Goal: Task Accomplishment & Management: Manage account settings

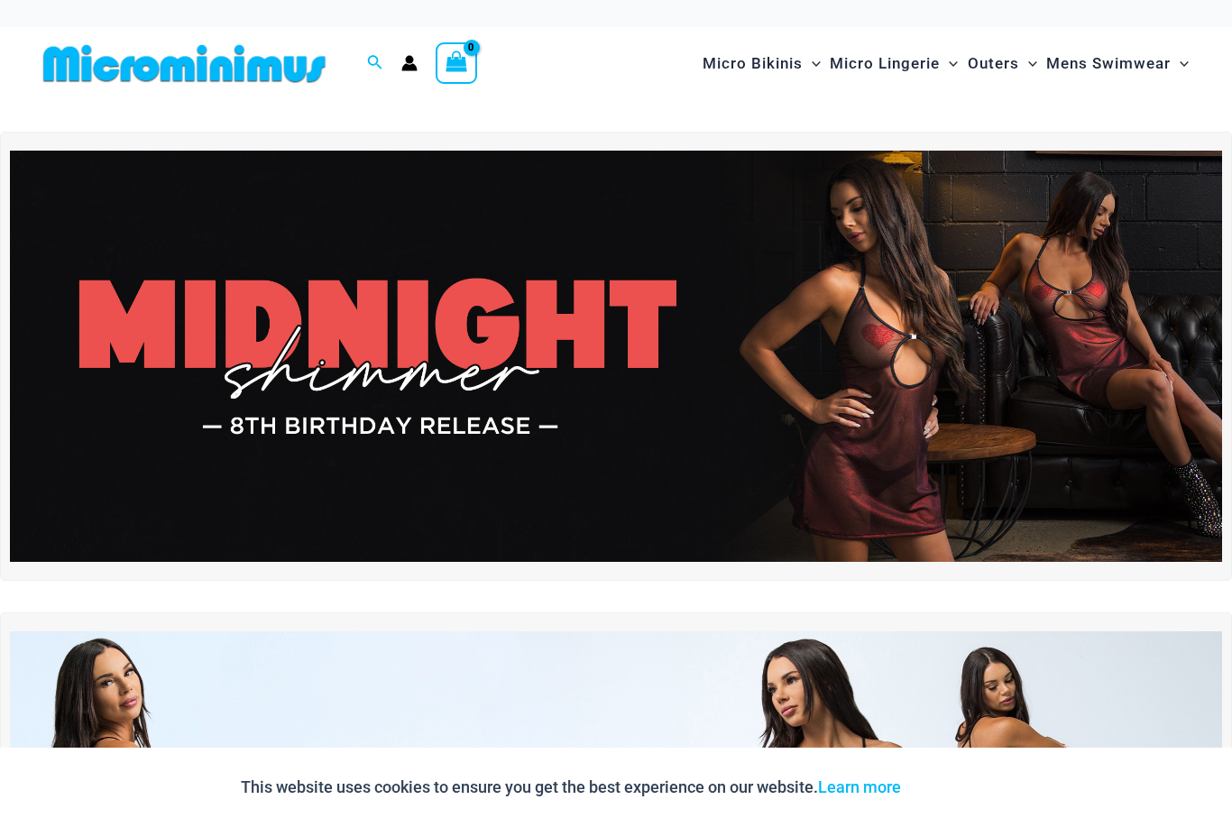
click at [418, 64] on icon "Account icon link" at bounding box center [409, 63] width 16 height 16
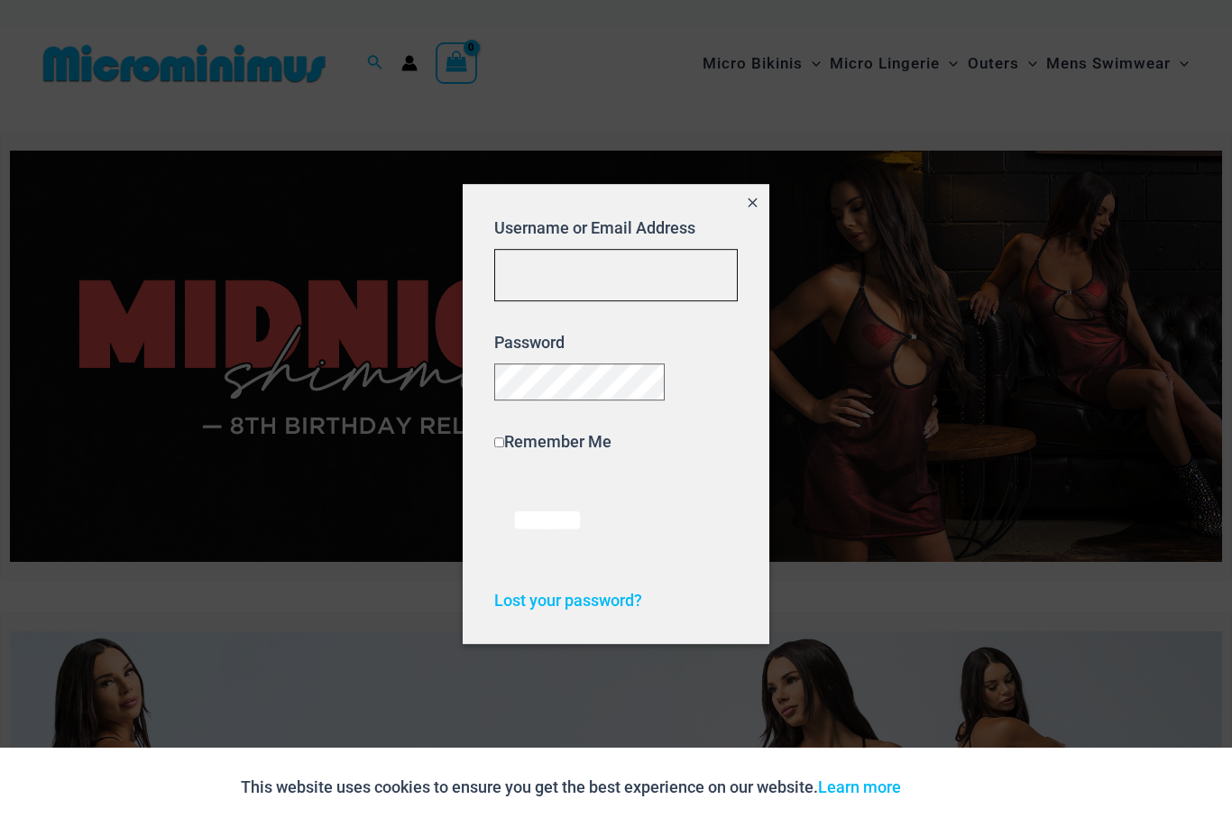
click at [642, 261] on input "Username or Email Address" at bounding box center [616, 275] width 244 height 53
type input "**********"
click at [556, 528] on input "******" at bounding box center [547, 521] width 106 height 78
click at [607, 609] on span "Lost your password?" at bounding box center [568, 599] width 148 height 19
click at [577, 543] on input "******" at bounding box center [547, 521] width 106 height 78
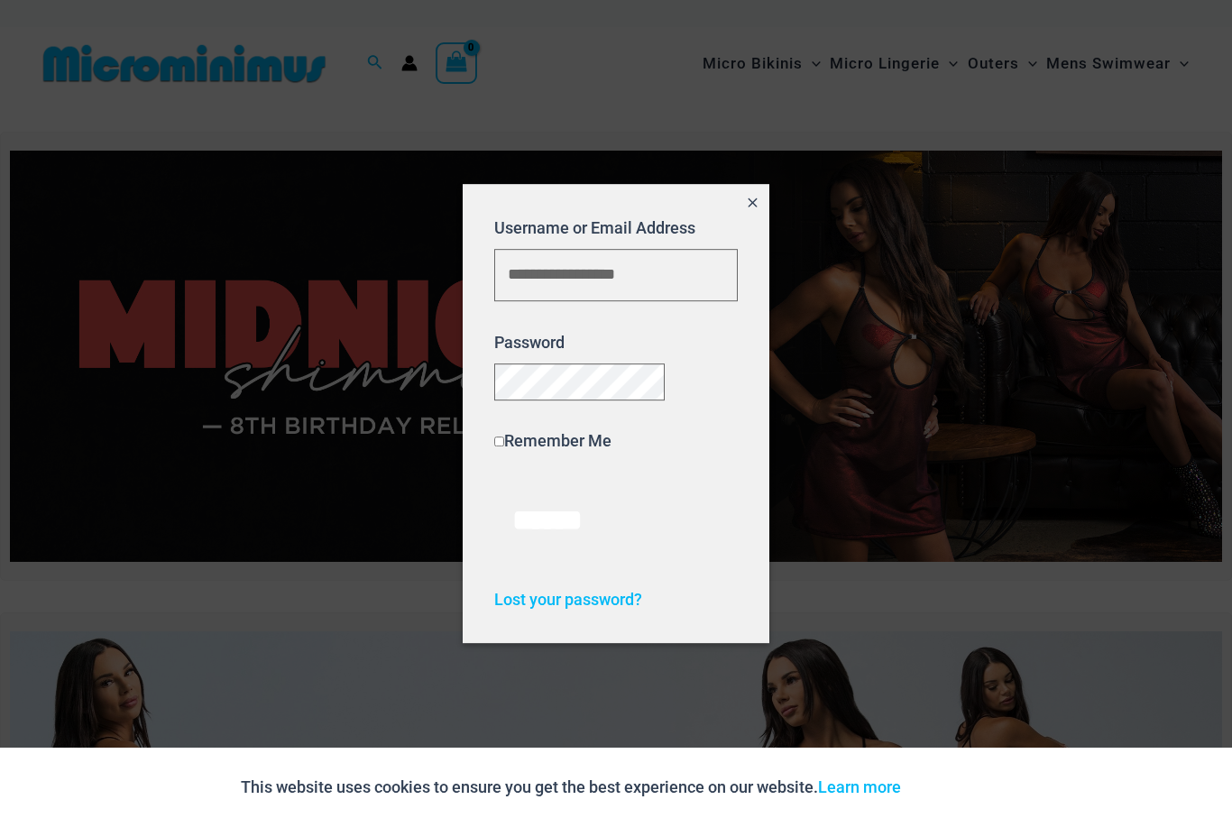
click at [585, 536] on input "******" at bounding box center [547, 521] width 106 height 78
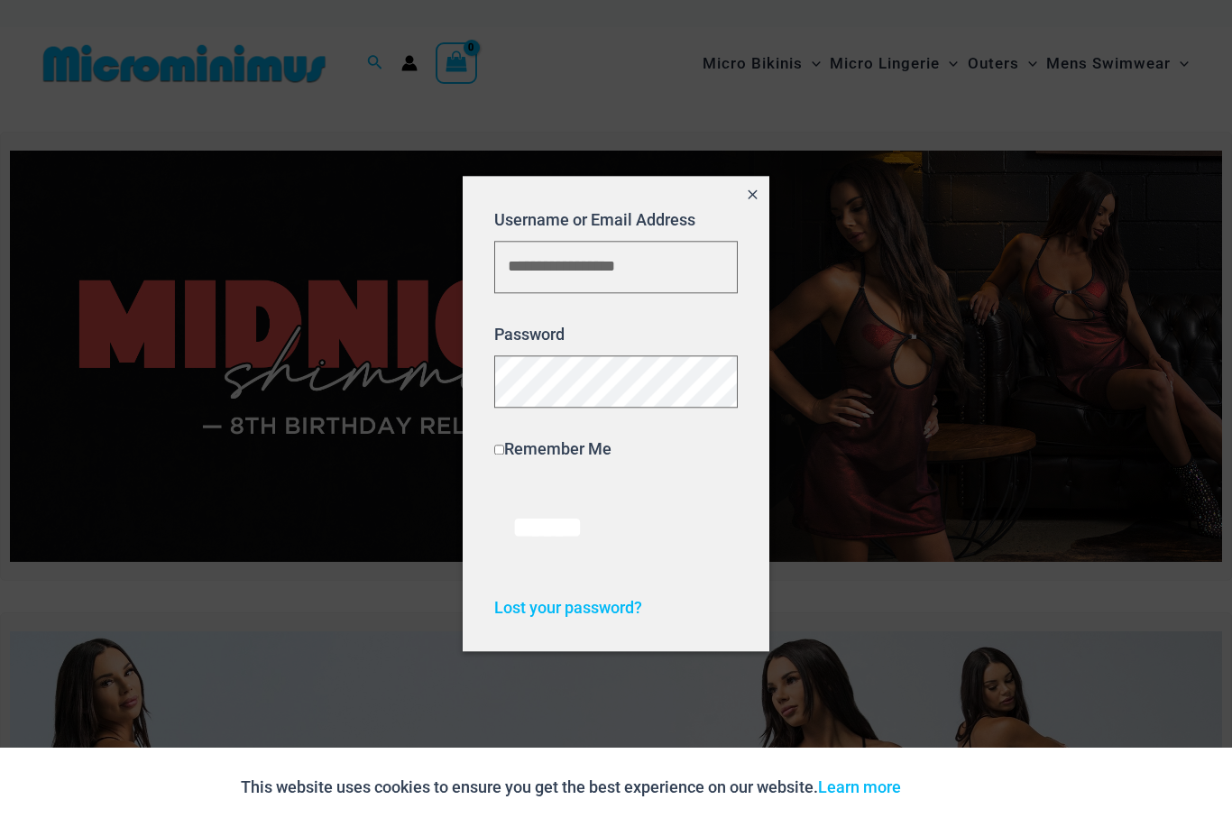
click at [575, 531] on input "******" at bounding box center [547, 529] width 106 height 78
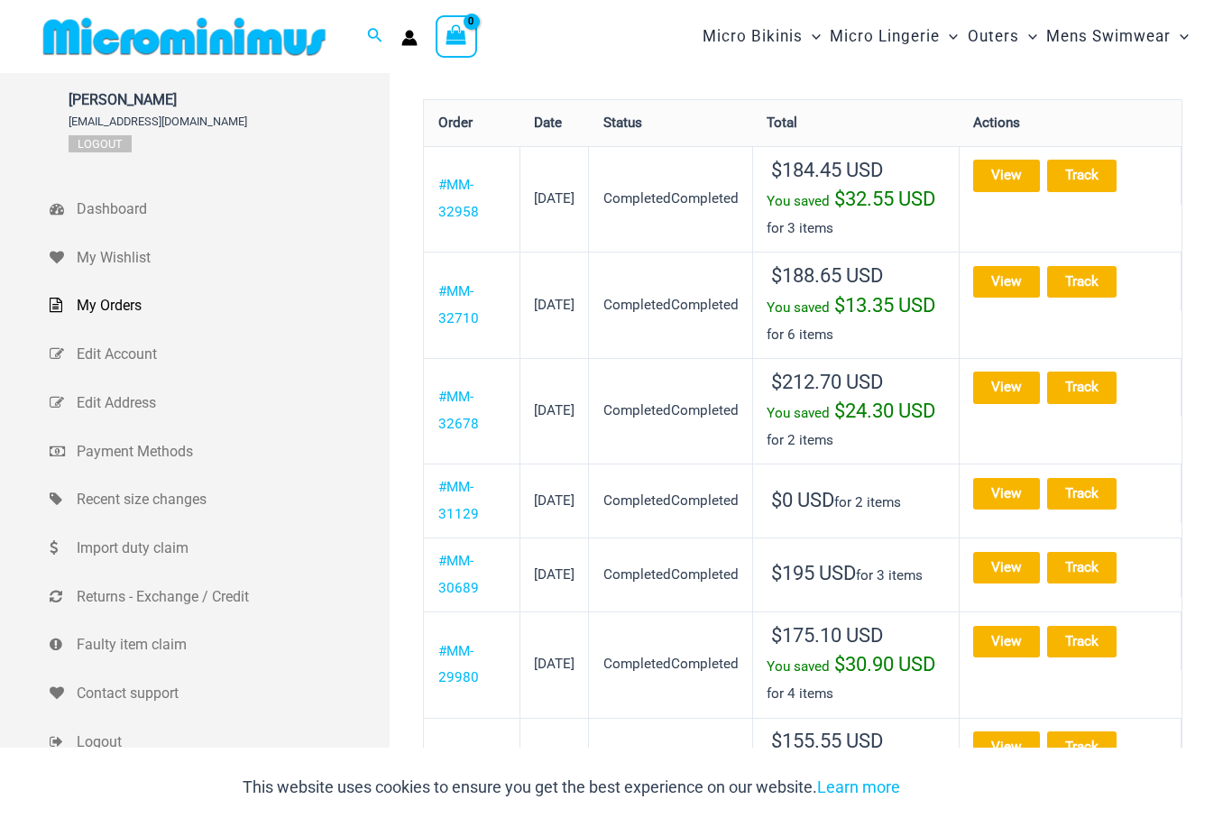
click at [1024, 171] on link "View" at bounding box center [1006, 176] width 67 height 32
click at [1024, 403] on link "View" at bounding box center [1006, 388] width 67 height 32
click at [1023, 298] on link "View" at bounding box center [1006, 282] width 67 height 32
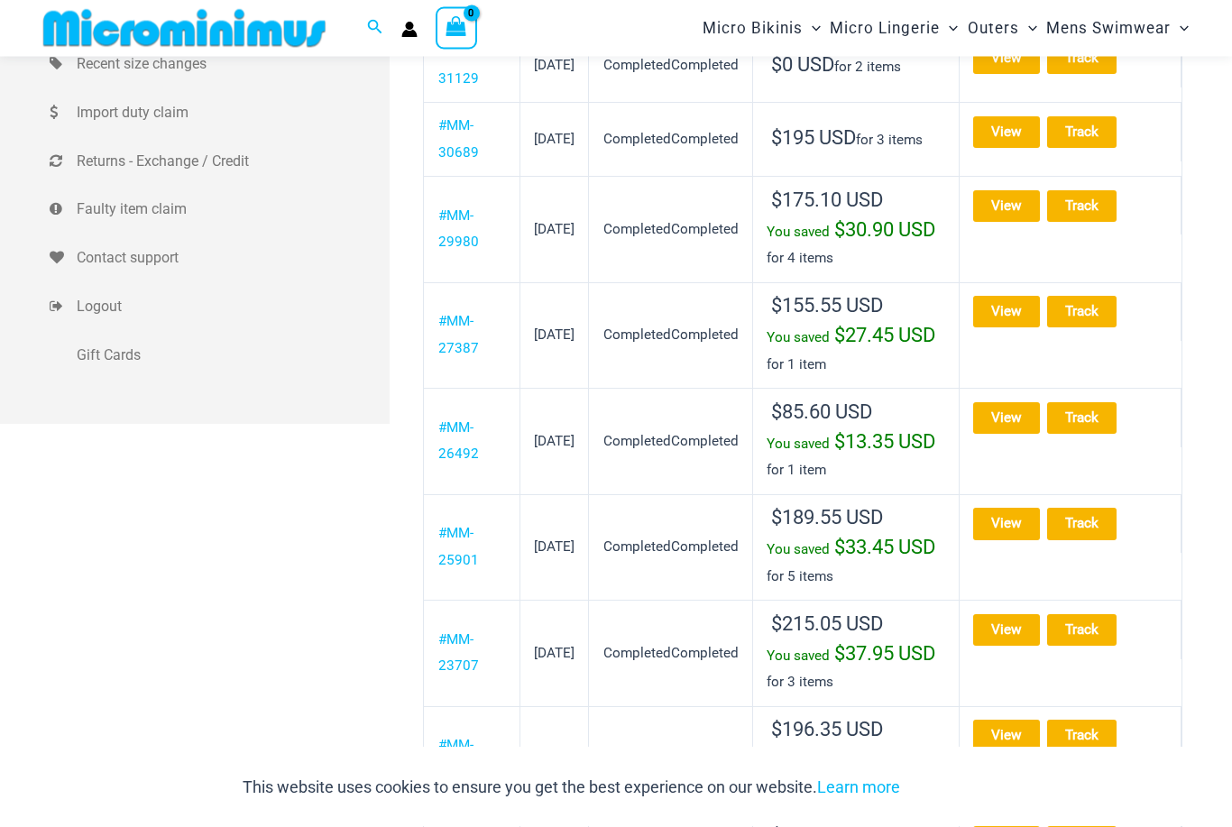
scroll to position [420, 0]
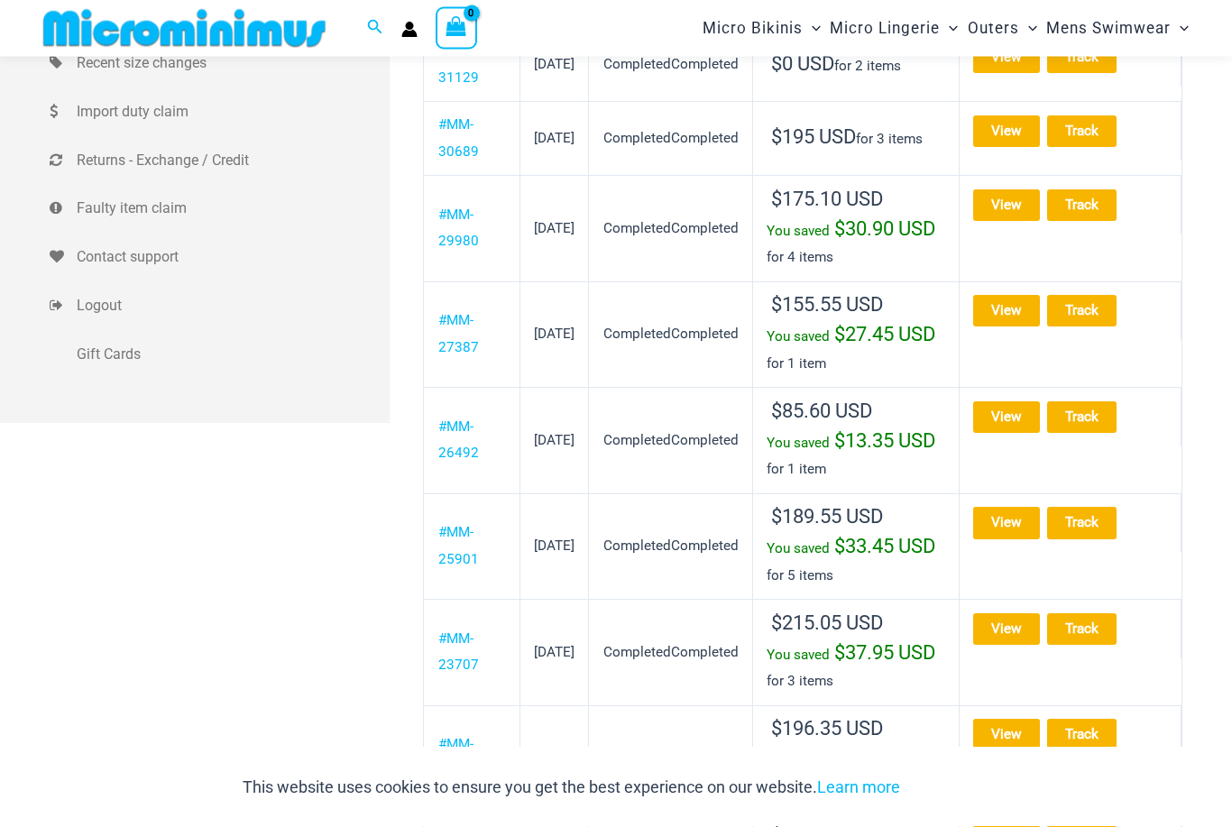
click at [1027, 327] on link "View" at bounding box center [1006, 312] width 67 height 32
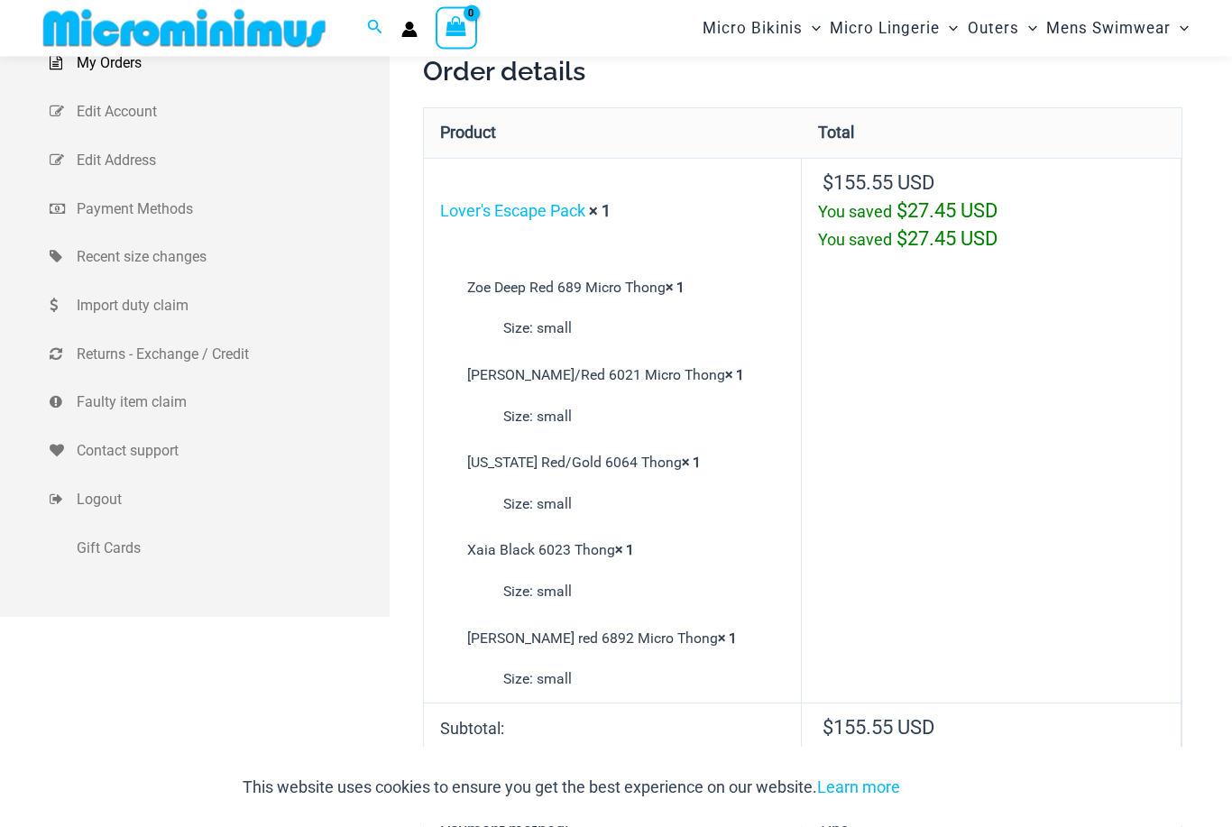
scroll to position [198, 0]
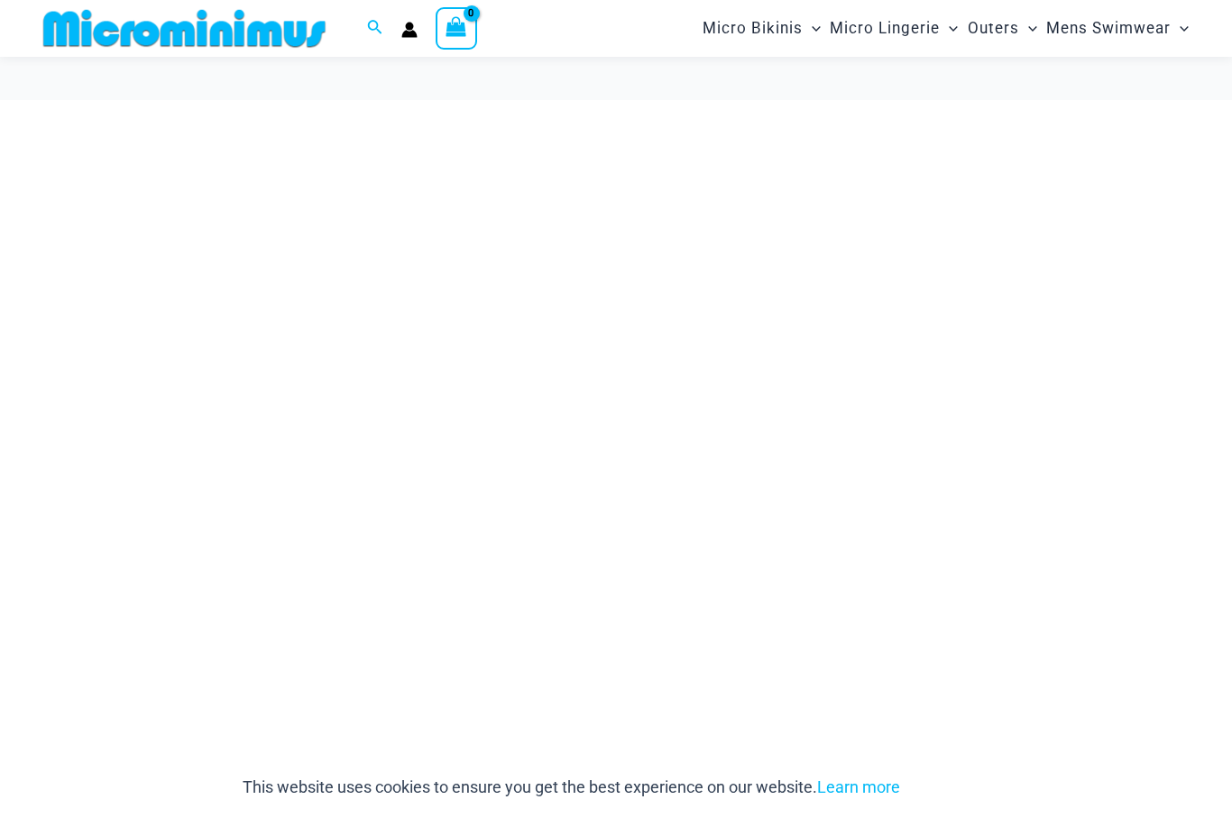
scroll to position [478, 0]
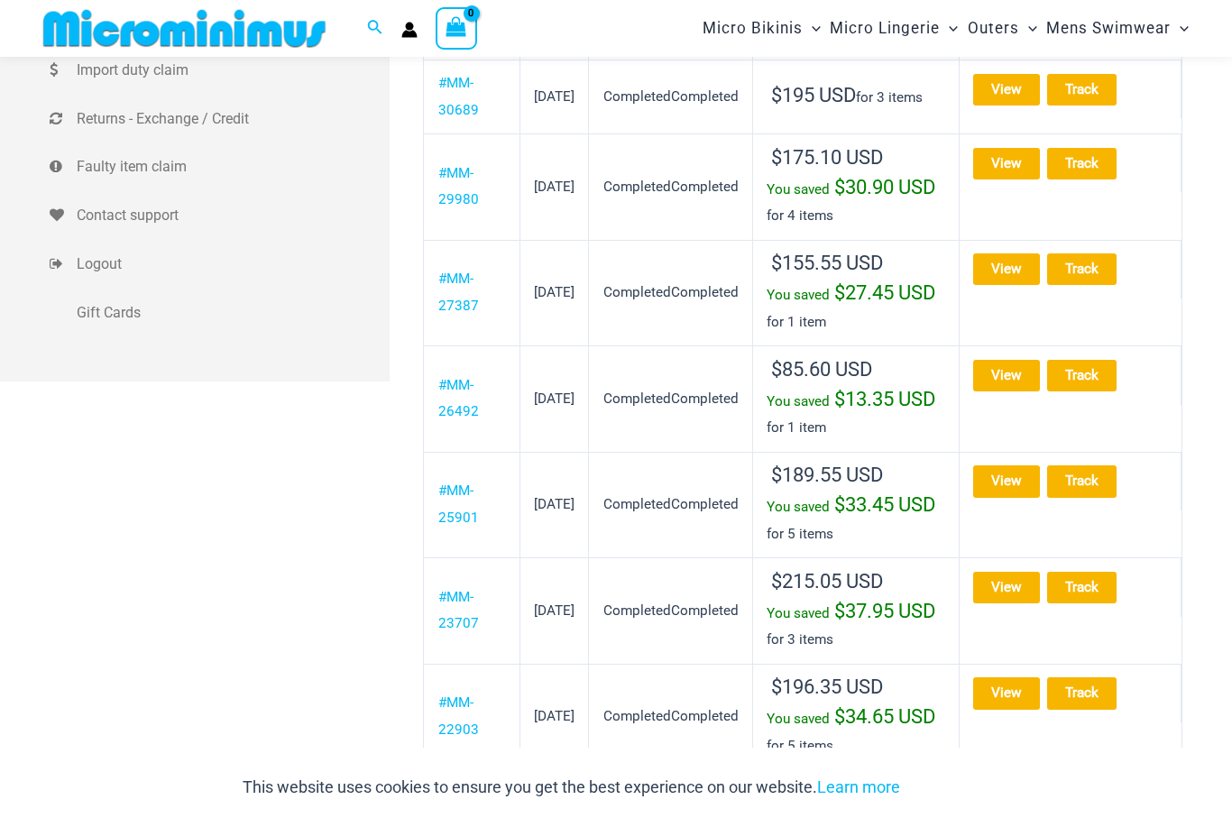
click at [1030, 392] on link "View" at bounding box center [1006, 376] width 67 height 32
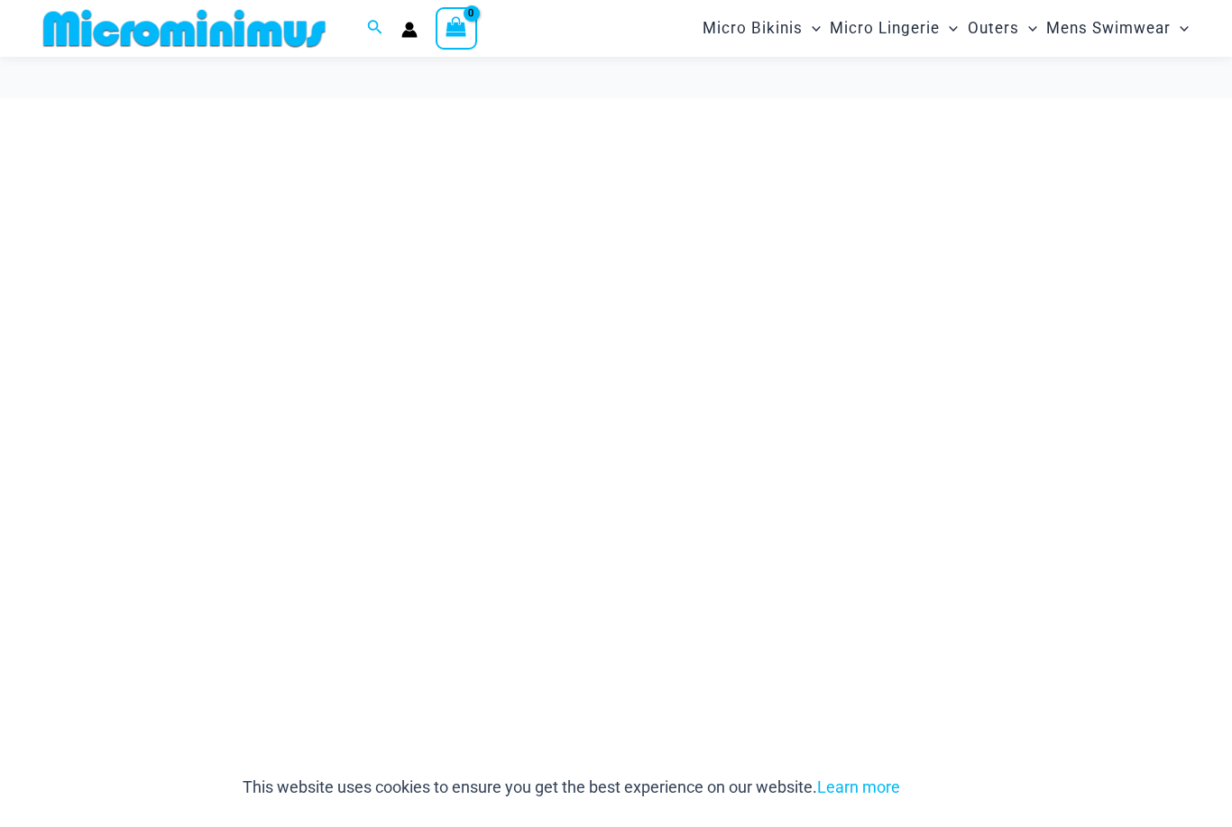
scroll to position [478, 0]
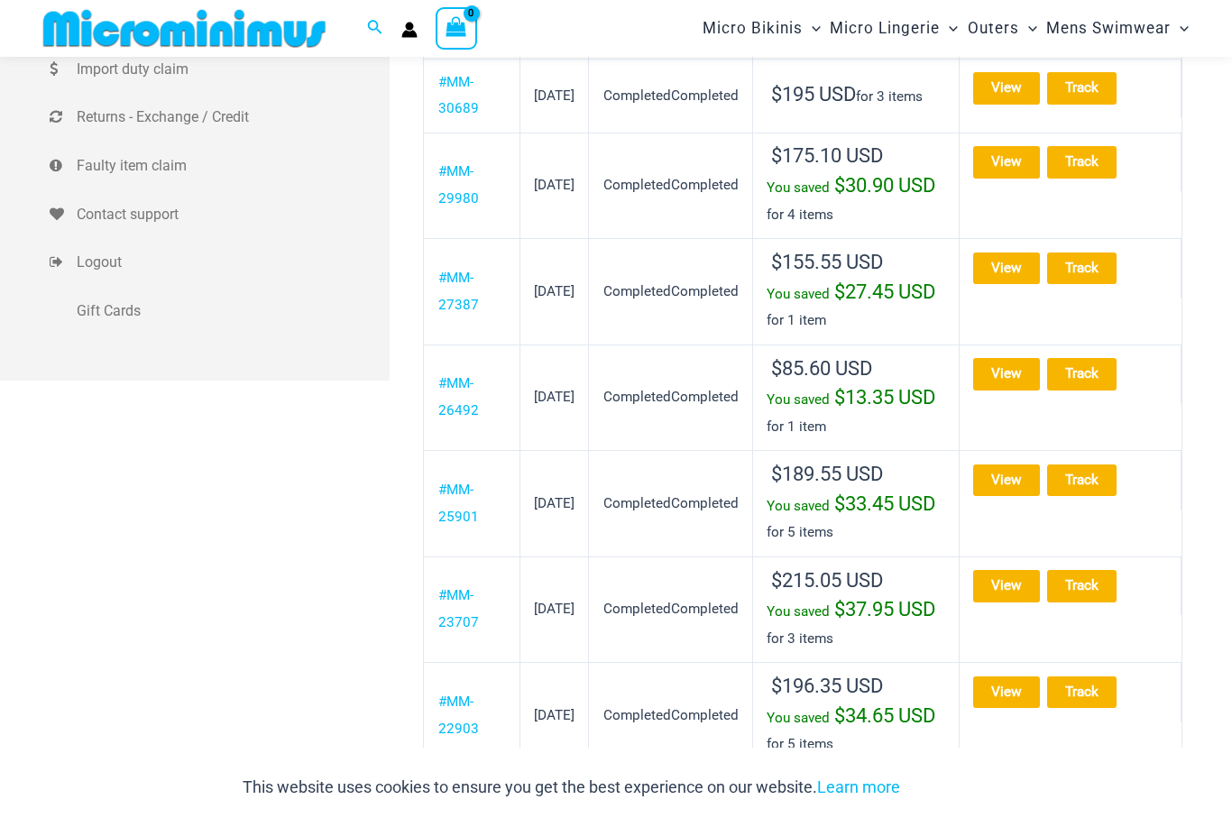
click at [1031, 496] on link "View" at bounding box center [1006, 481] width 67 height 32
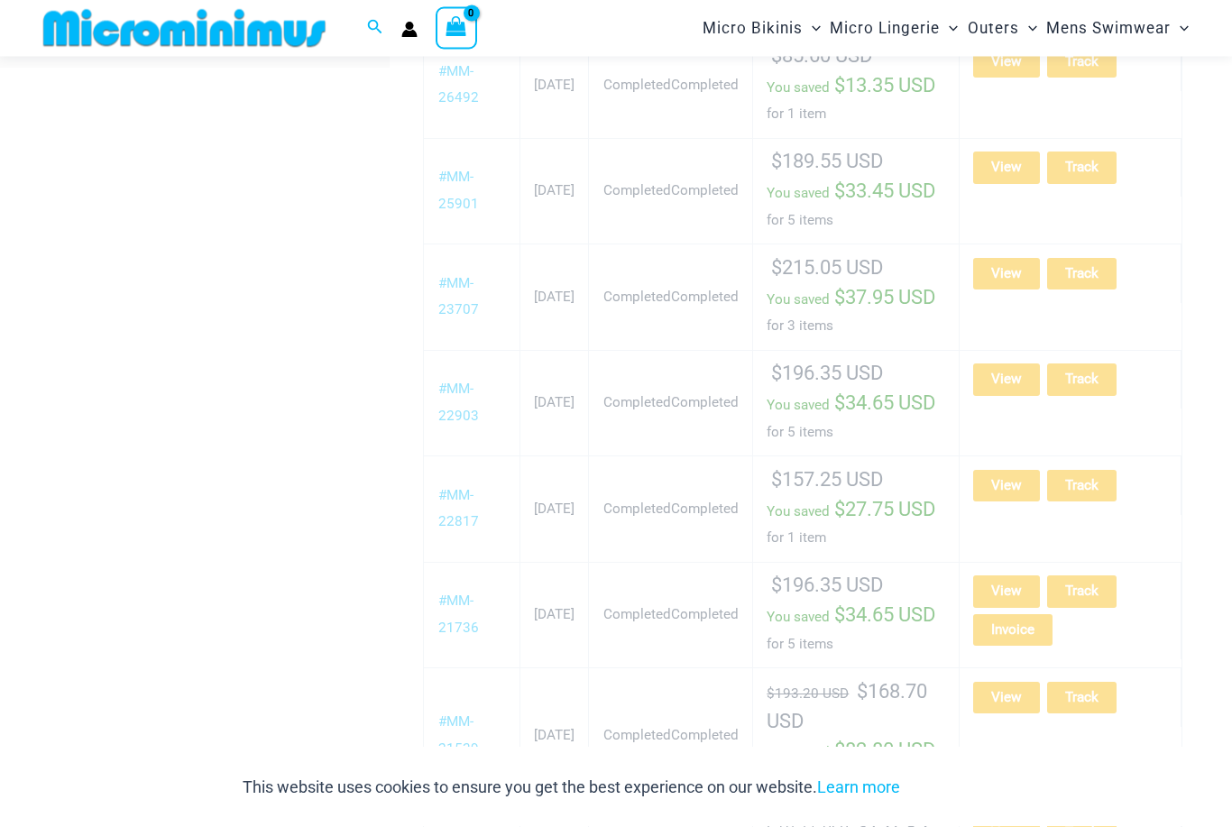
scroll to position [790, 0]
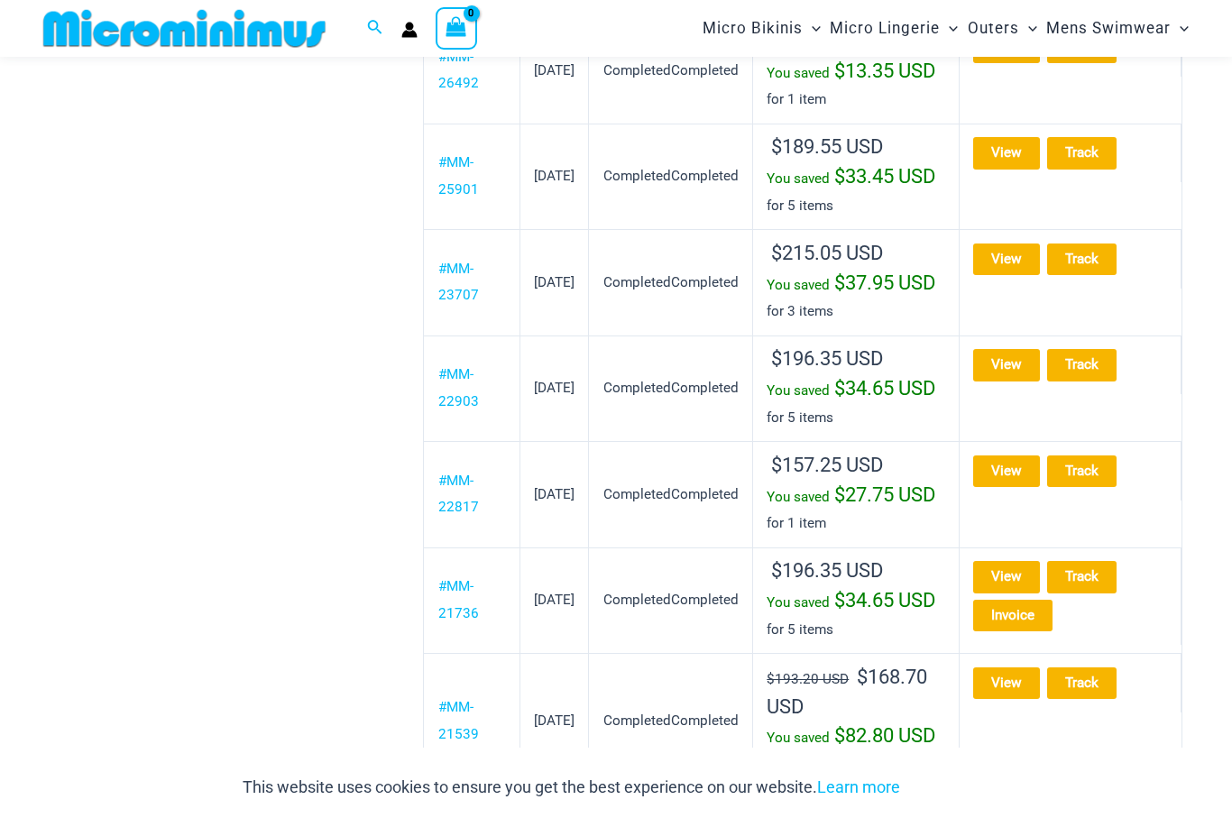
click at [1020, 381] on link "View" at bounding box center [1006, 365] width 67 height 32
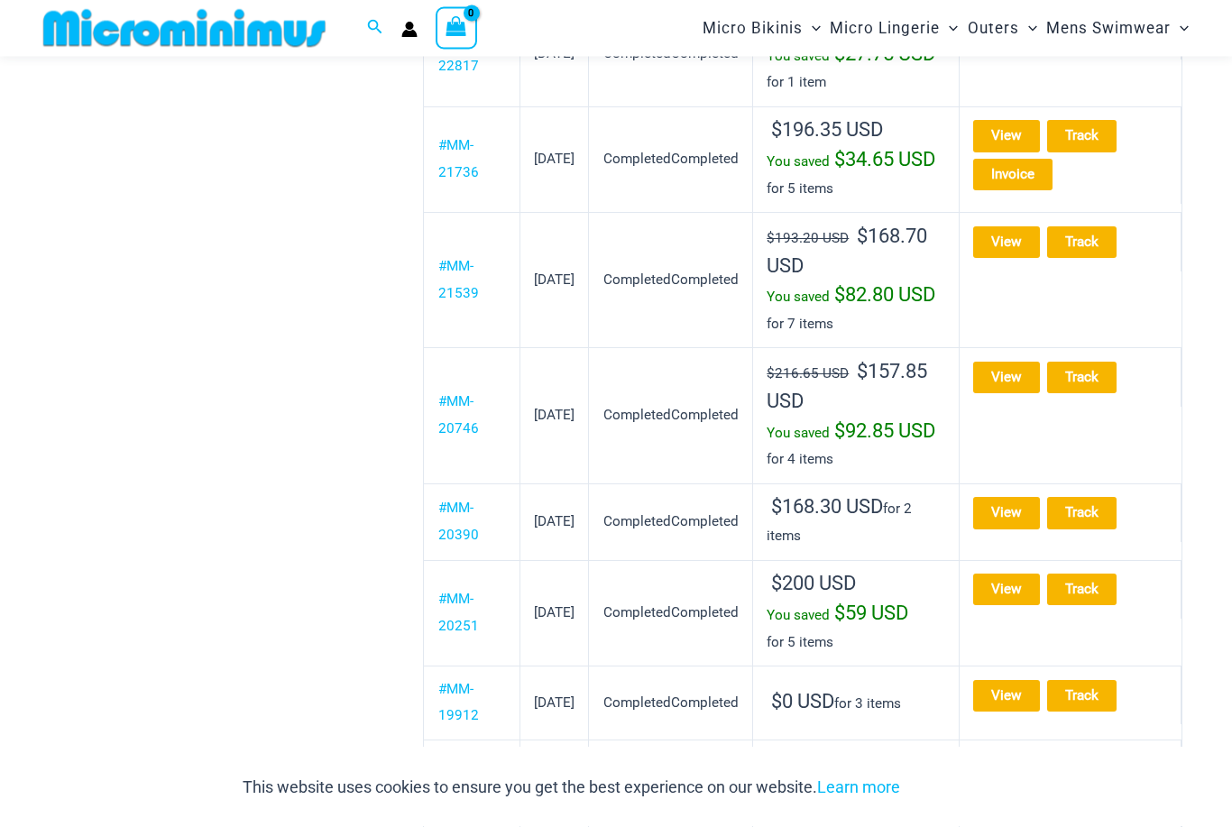
scroll to position [1248, 0]
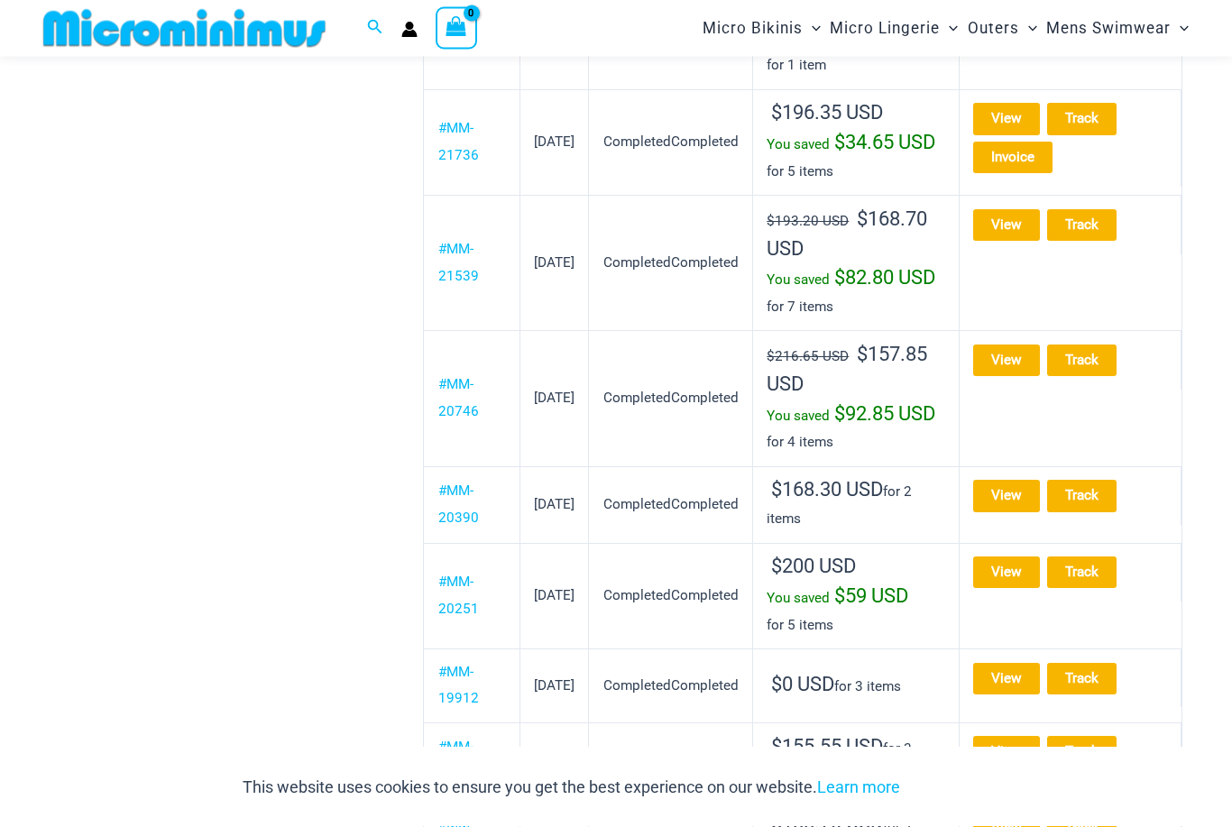
click at [1029, 135] on link "View" at bounding box center [1006, 120] width 67 height 32
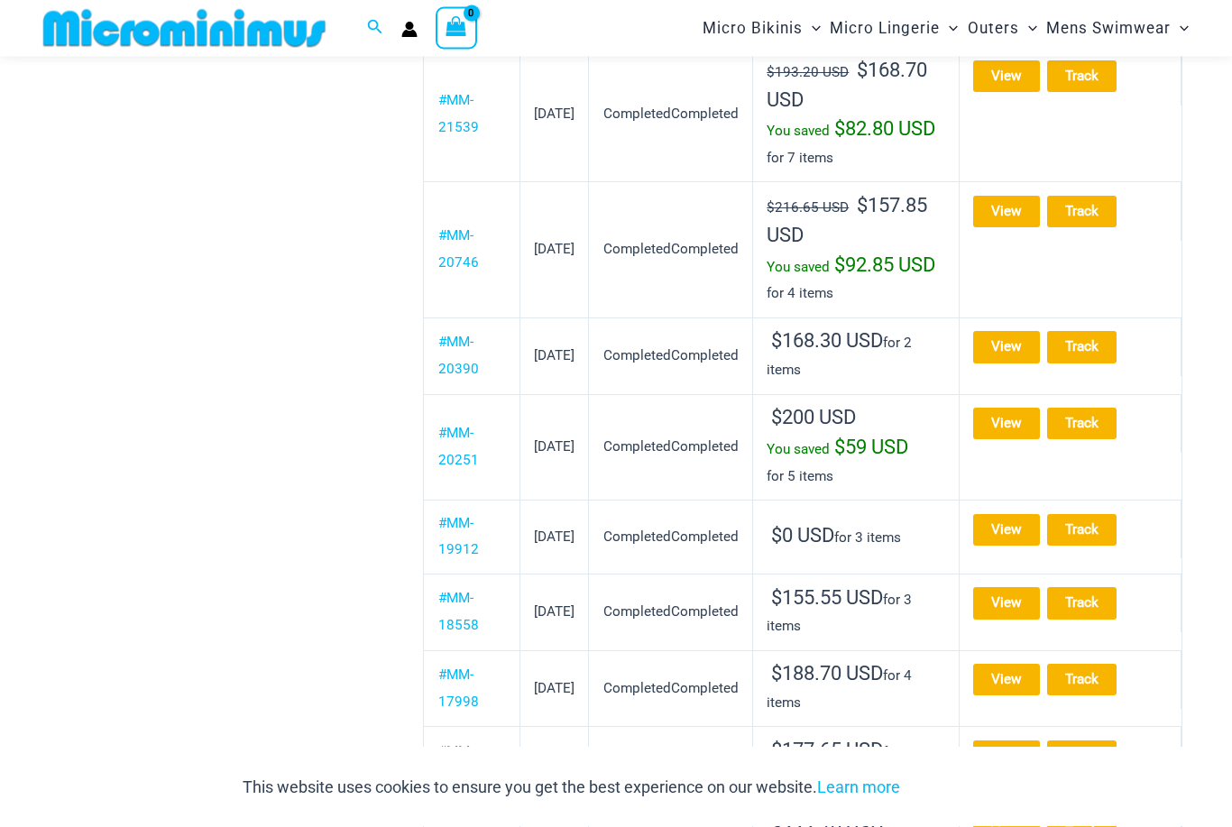
scroll to position [1400, 0]
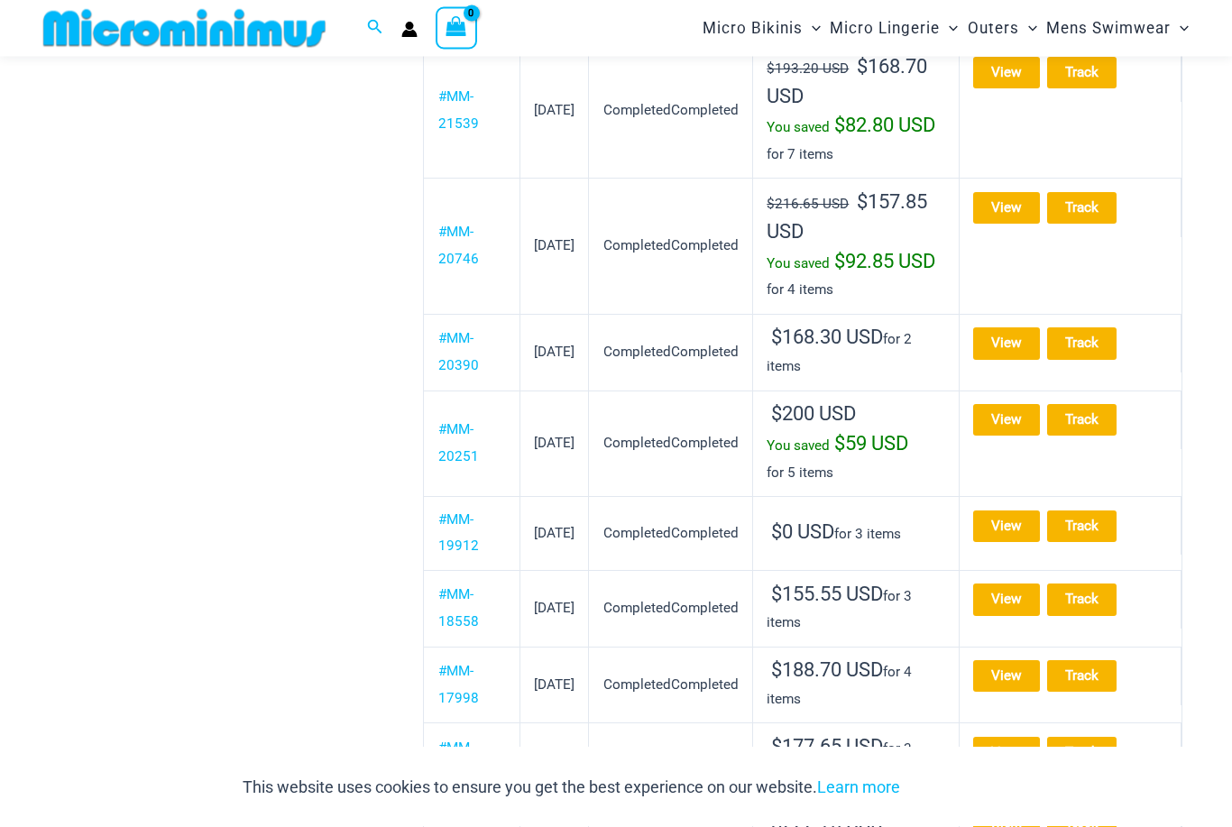
click at [1022, 89] on link "View" at bounding box center [1006, 74] width 67 height 32
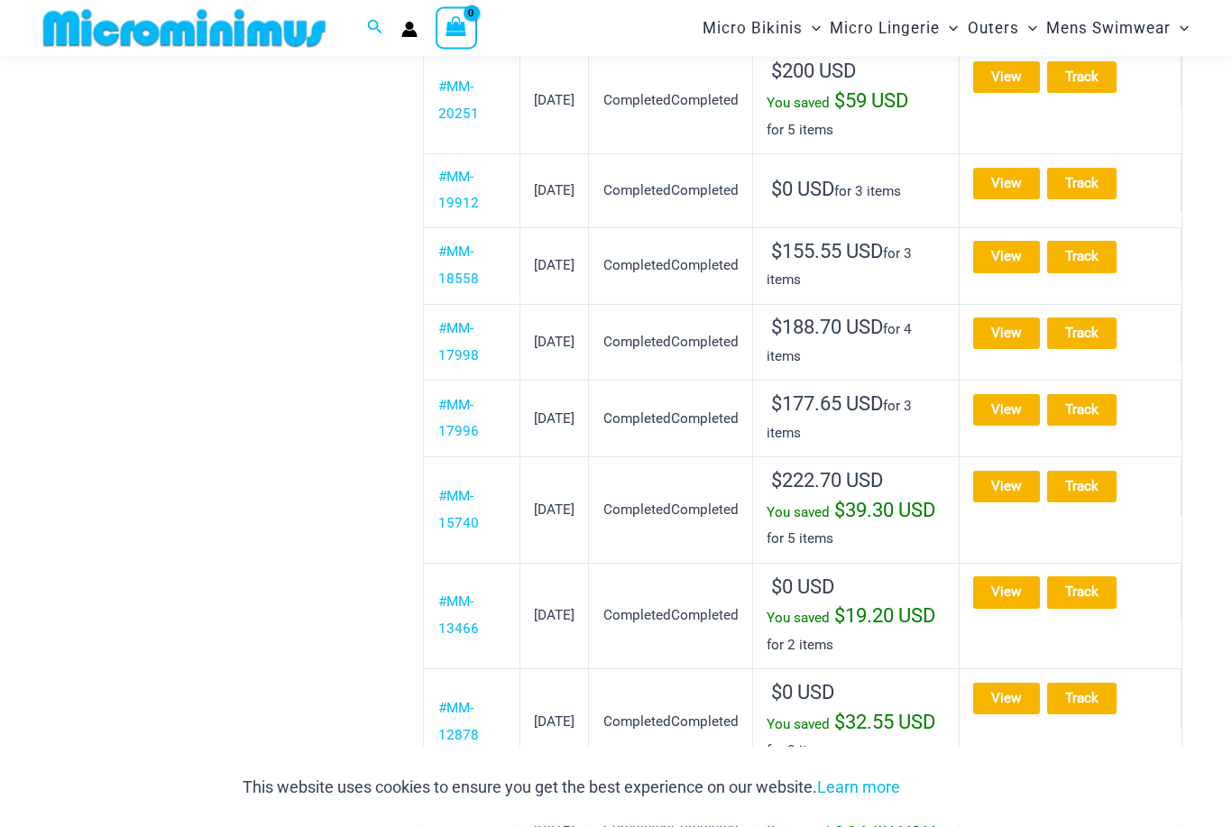
scroll to position [1554, 0]
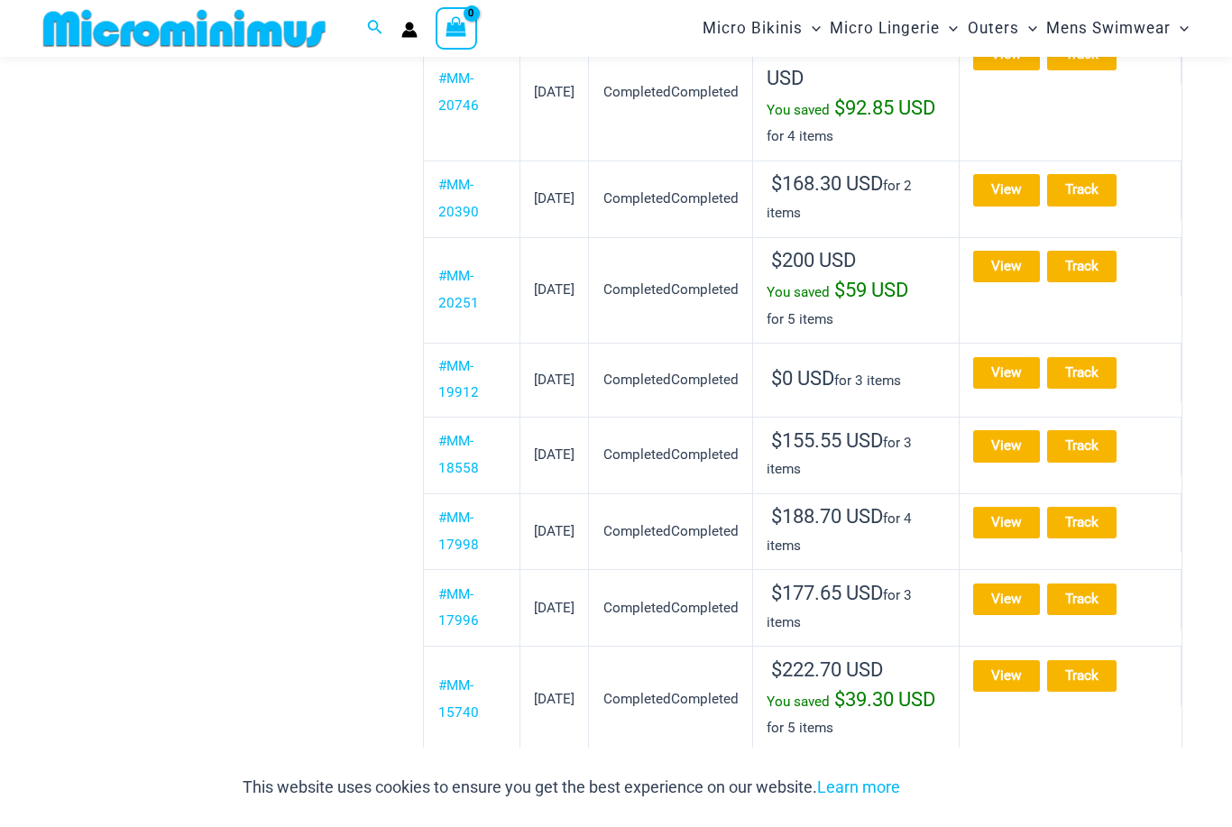
click at [1008, 70] on link "View" at bounding box center [1006, 55] width 67 height 32
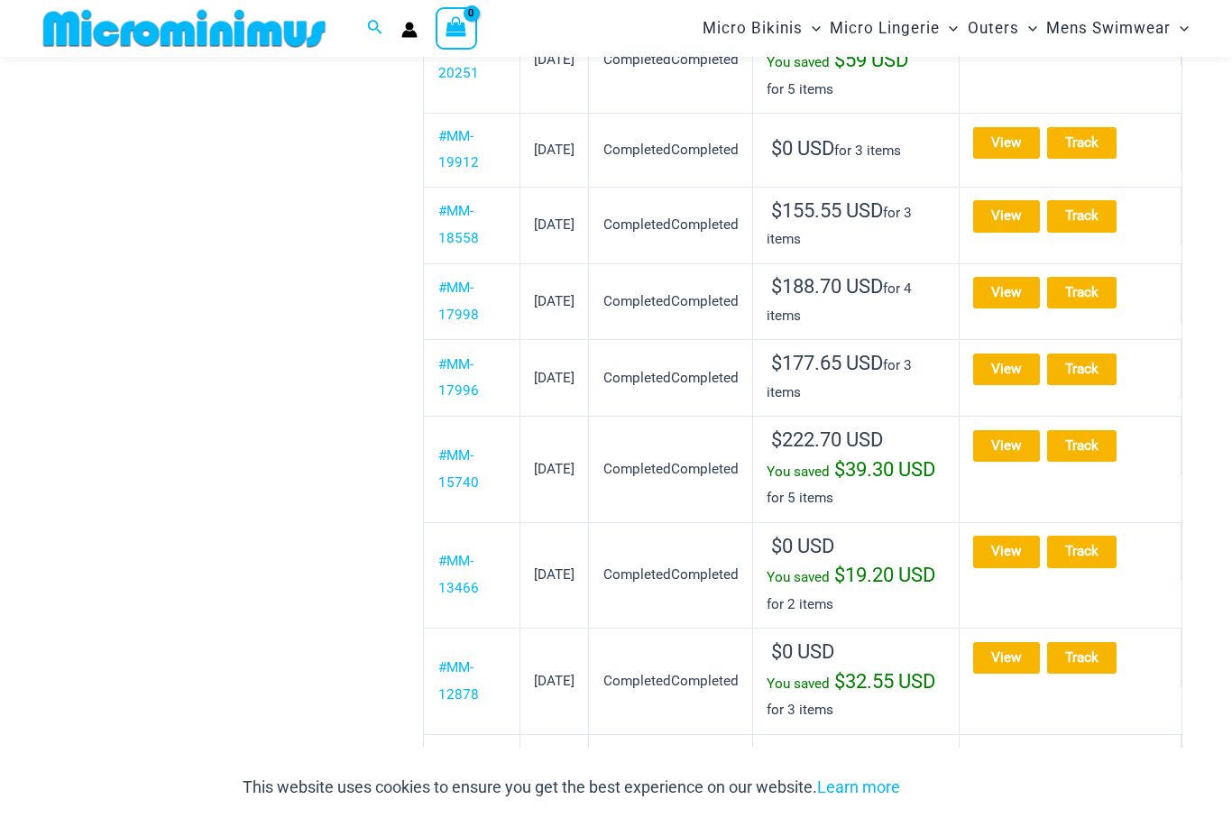
scroll to position [1789, 0]
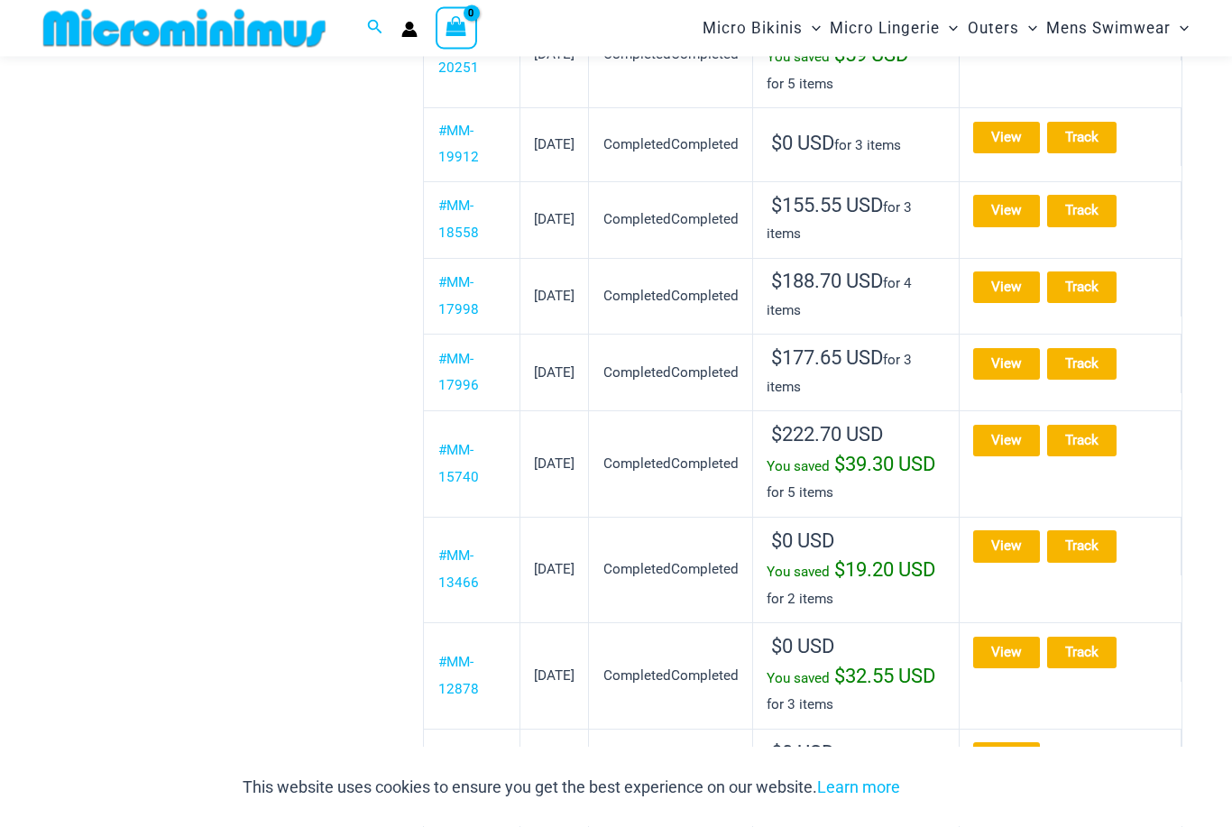
click at [1021, 48] on link "View" at bounding box center [1006, 32] width 67 height 32
